Goal: Check status

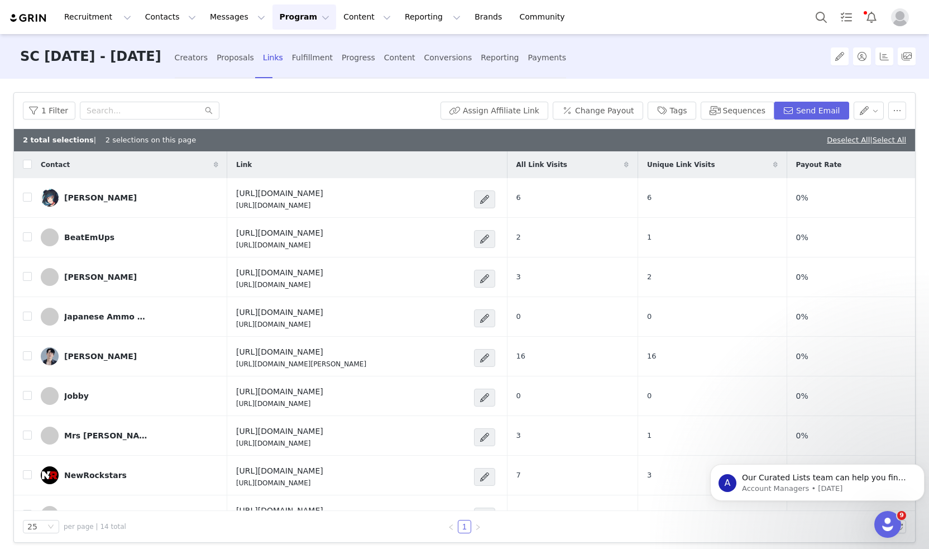
scroll to position [219, 0]
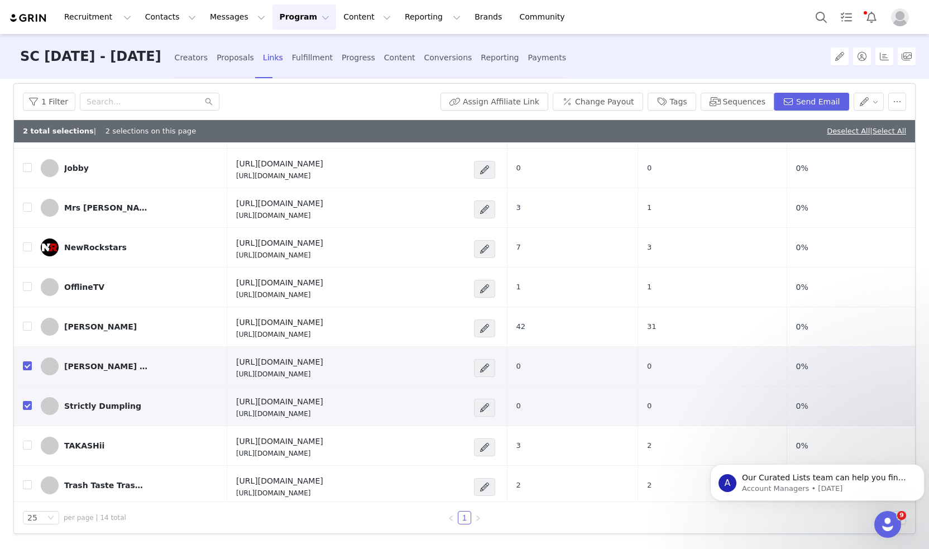
click at [375, 96] on div "1 Filter" at bounding box center [229, 102] width 413 height 18
click at [481, 54] on div "Reporting" at bounding box center [500, 58] width 38 height 30
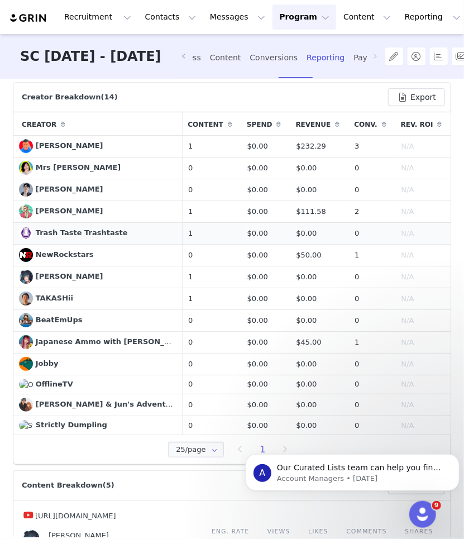
scroll to position [246, 0]
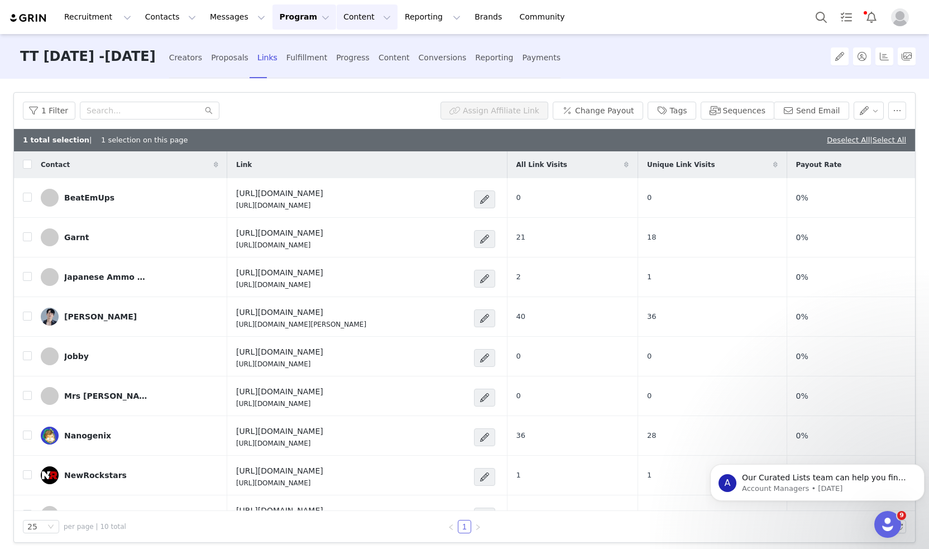
scroll to position [61, 0]
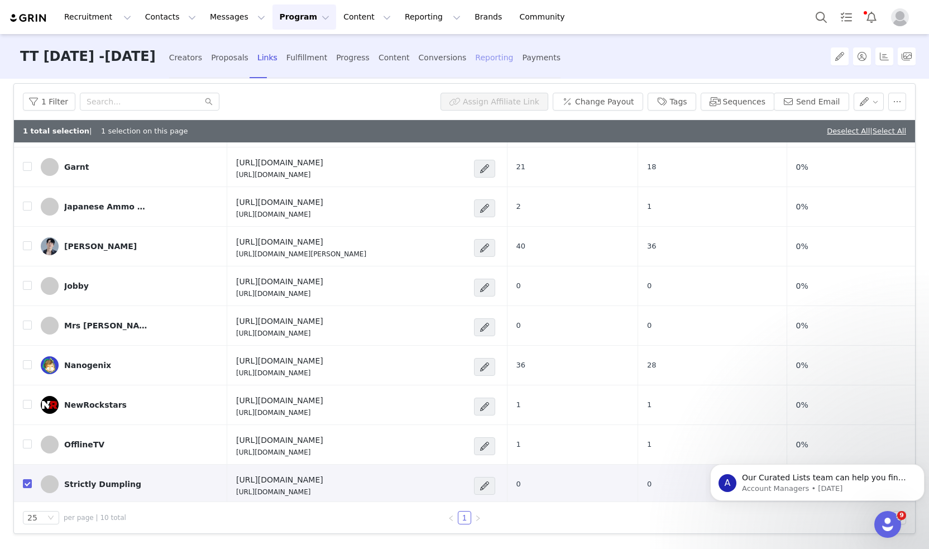
click at [475, 52] on div "Reporting" at bounding box center [494, 58] width 38 height 30
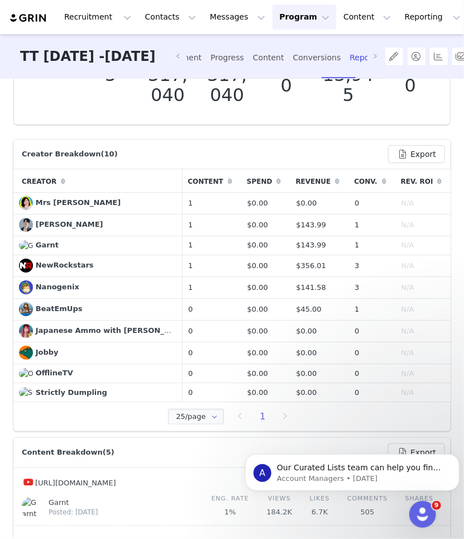
scroll to position [157, 0]
